Goal: Task Accomplishment & Management: Manage account settings

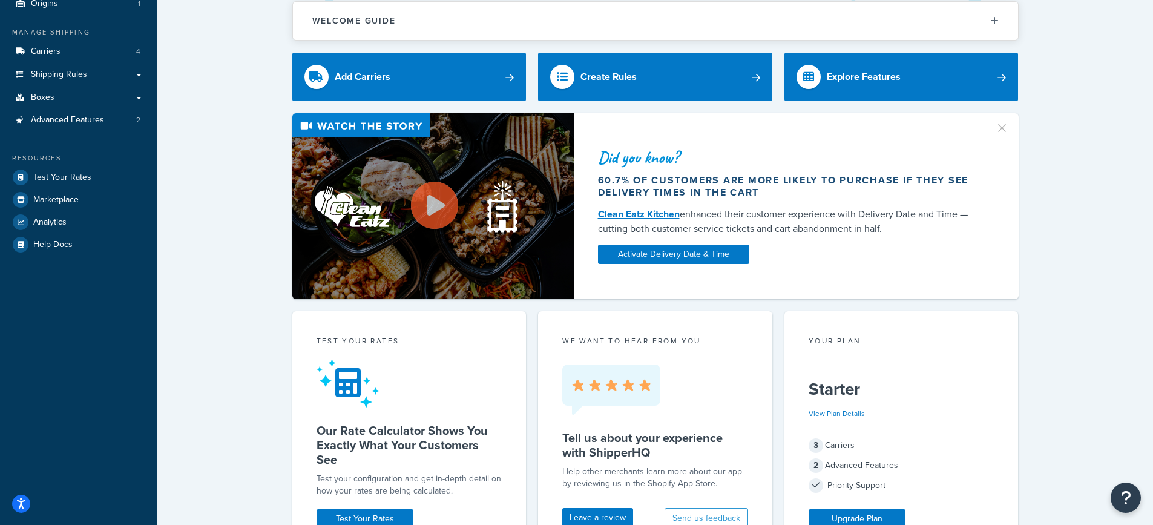
scroll to position [121, 0]
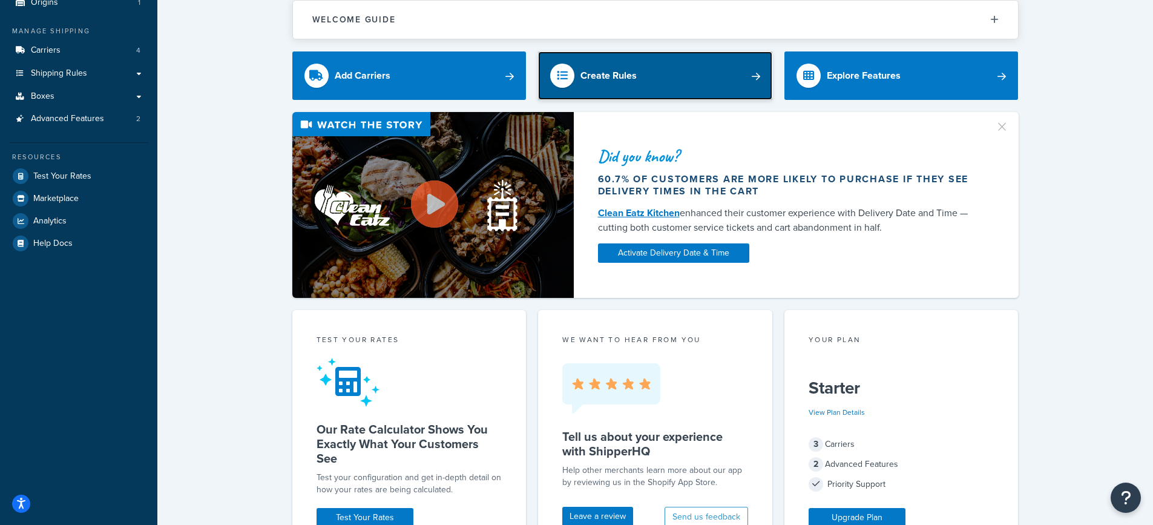
click at [674, 90] on link "Create Rules" at bounding box center [655, 75] width 234 height 48
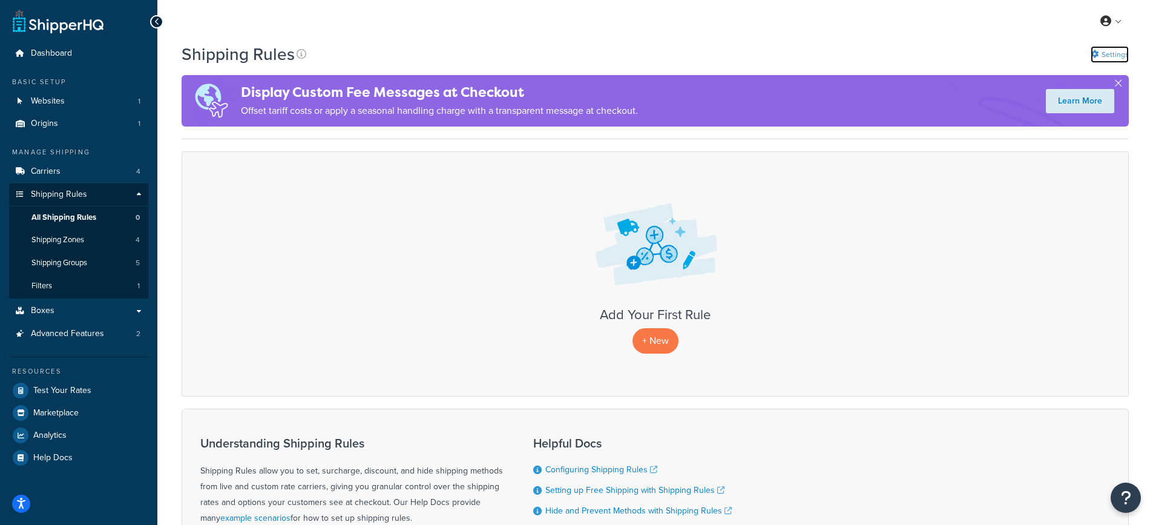
click at [1110, 53] on link "Settings" at bounding box center [1110, 54] width 38 height 17
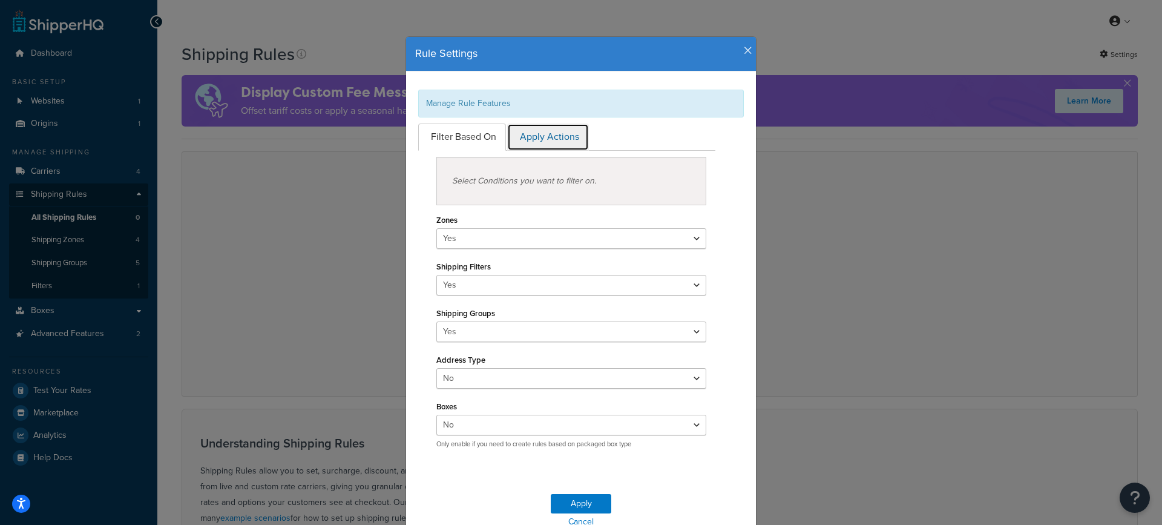
click at [551, 136] on link "Apply Actions" at bounding box center [548, 136] width 82 height 27
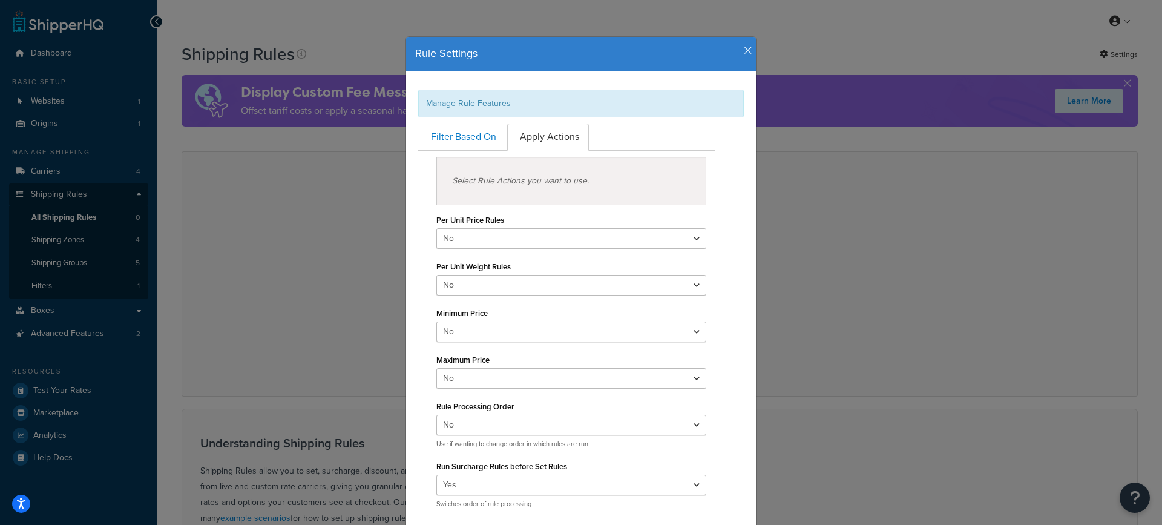
click at [744, 45] on icon "button" at bounding box center [748, 50] width 8 height 11
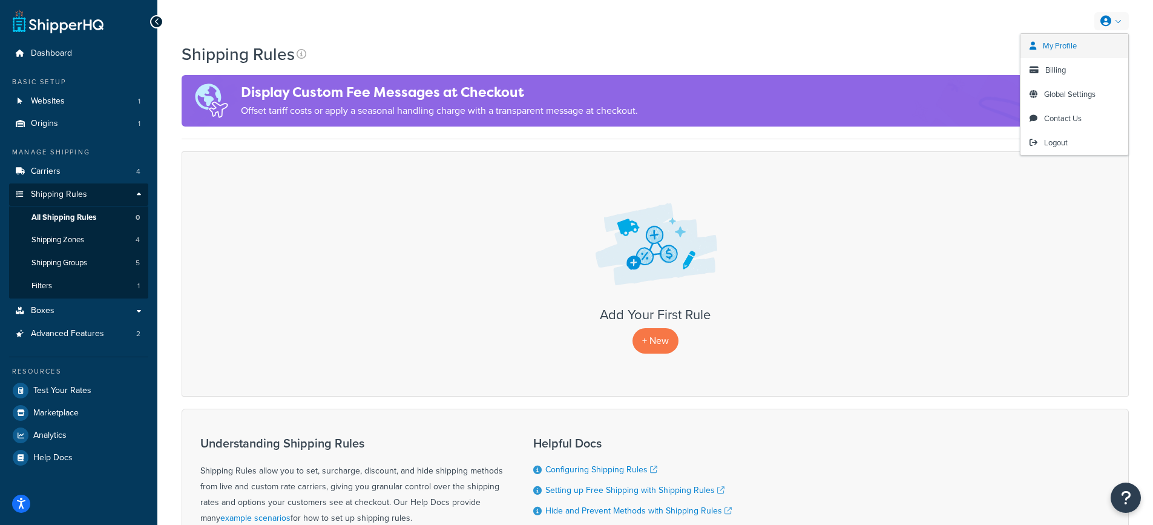
click at [1077, 42] on span "My Profile" at bounding box center [1060, 46] width 34 height 12
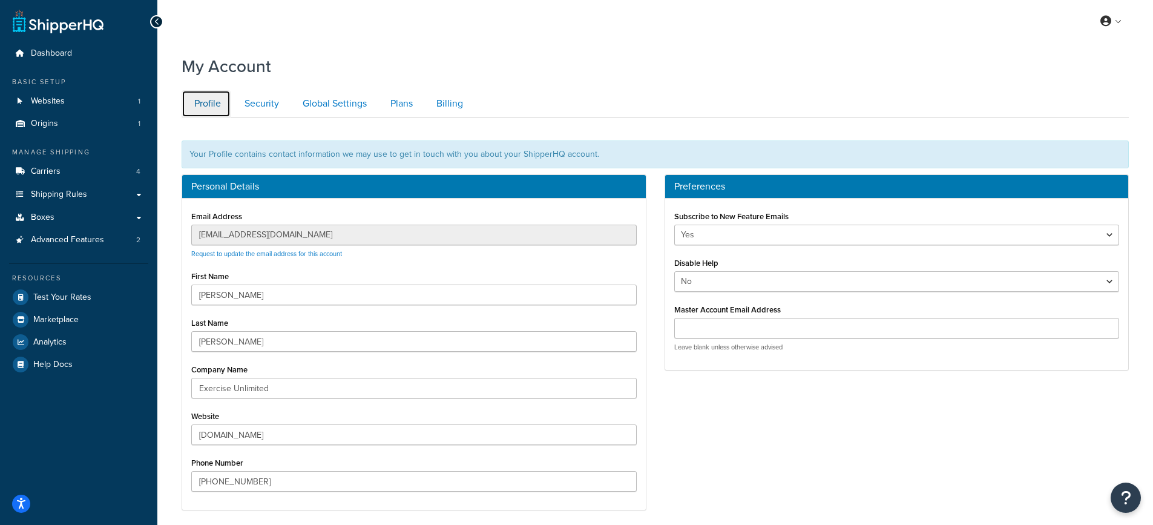
click at [216, 100] on link "Profile" at bounding box center [206, 103] width 49 height 27
click at [275, 106] on link "Security" at bounding box center [260, 103] width 57 height 27
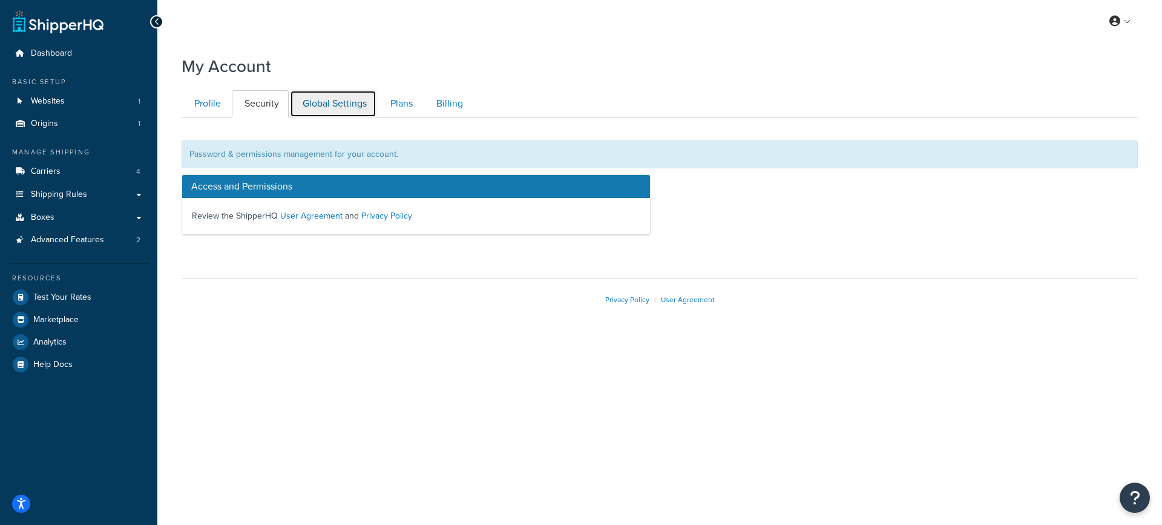
click at [331, 105] on link "Global Settings" at bounding box center [333, 103] width 87 height 27
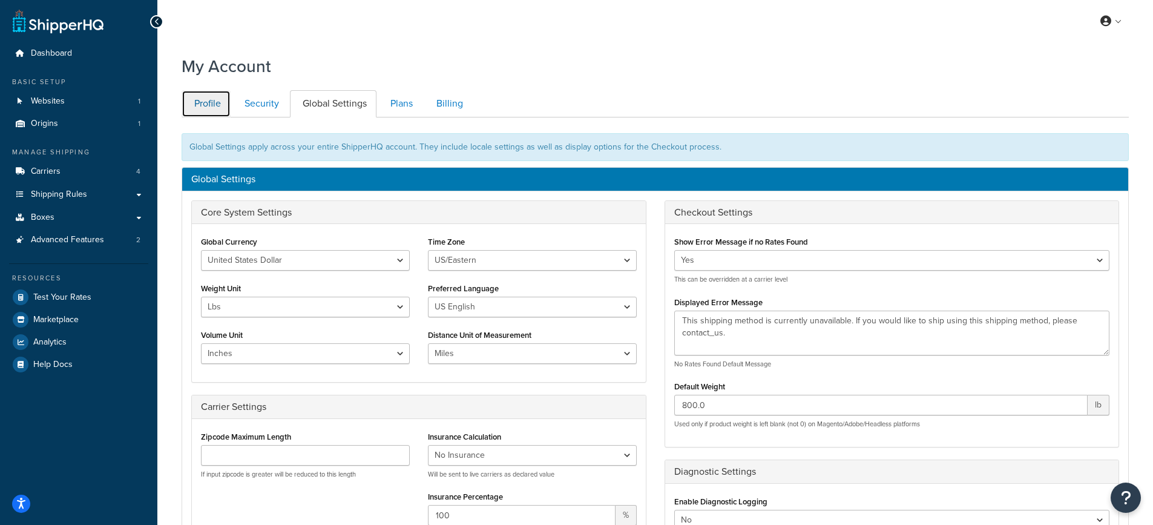
click at [204, 94] on link "Profile" at bounding box center [206, 103] width 49 height 27
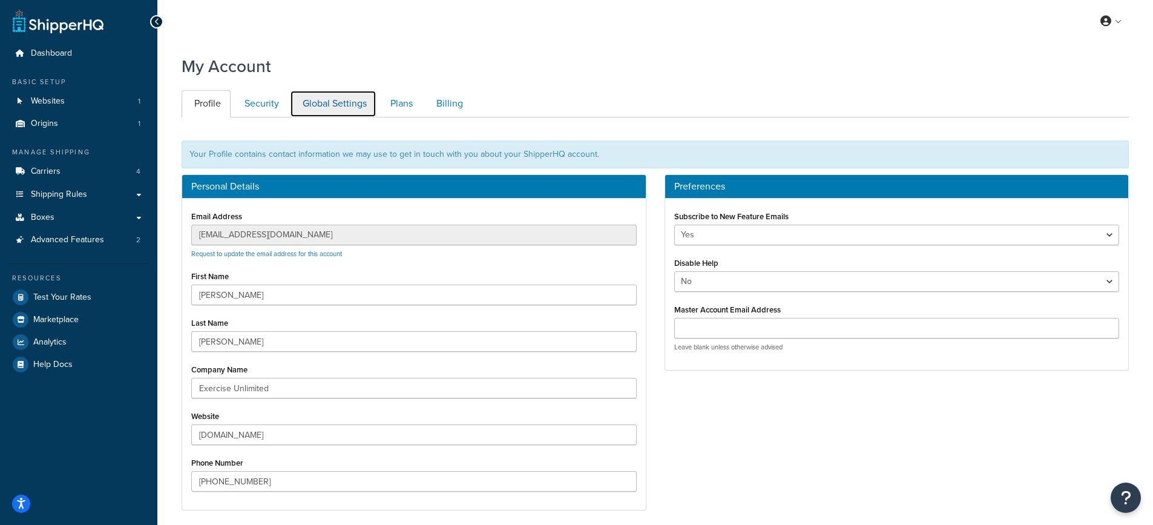
click at [327, 102] on link "Global Settings" at bounding box center [333, 103] width 87 height 27
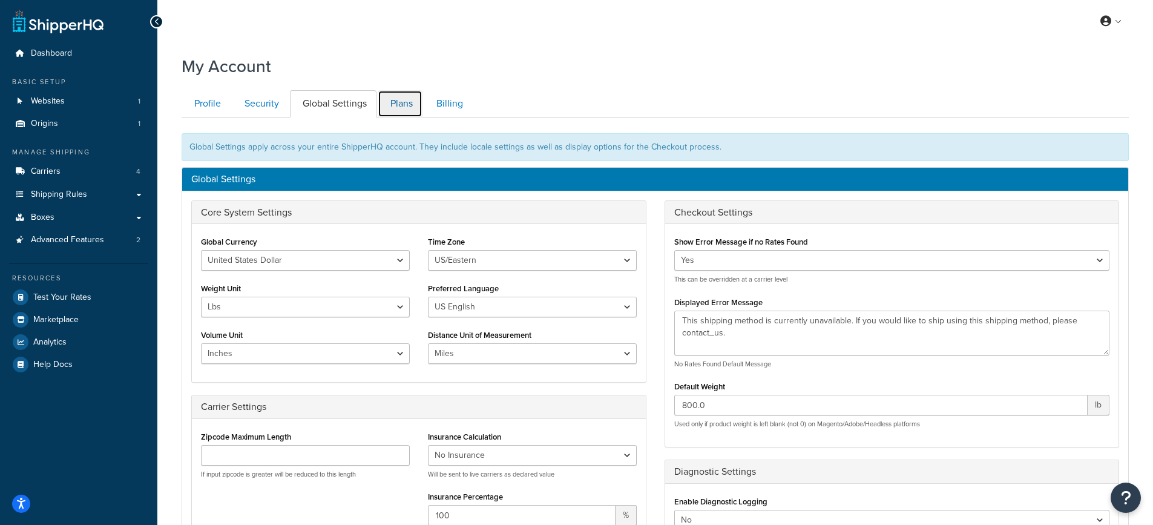
click at [408, 102] on link "Plans" at bounding box center [400, 103] width 45 height 27
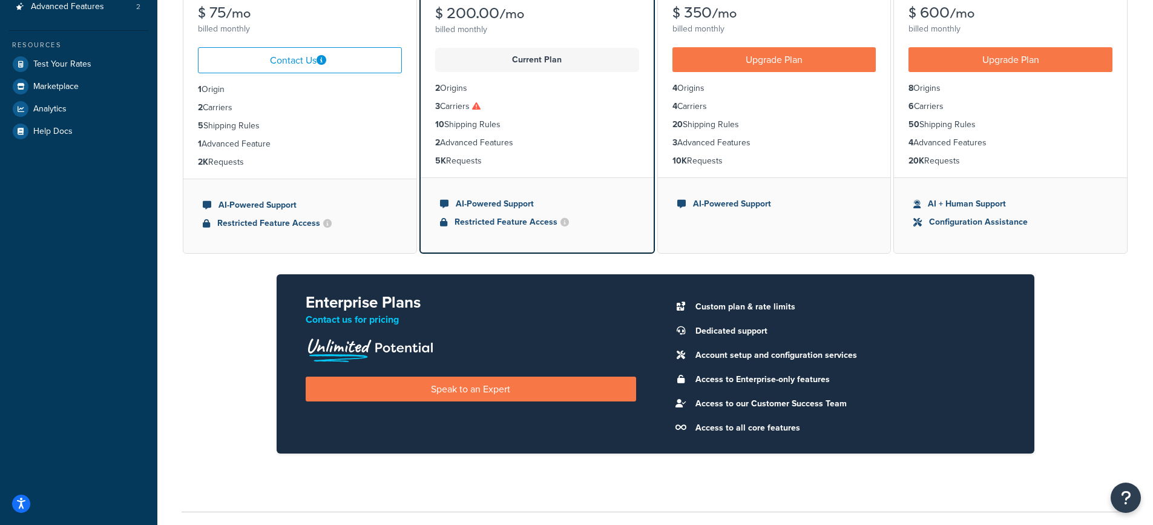
scroll to position [242, 0]
